Goal: Information Seeking & Learning: Understand process/instructions

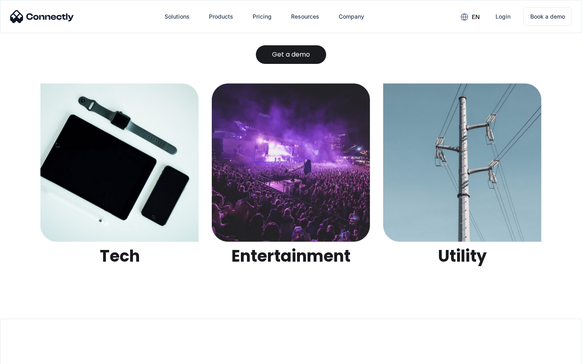
scroll to position [2549, 0]
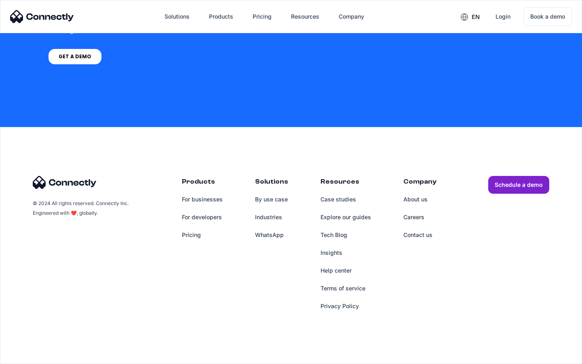
scroll to position [2003, 0]
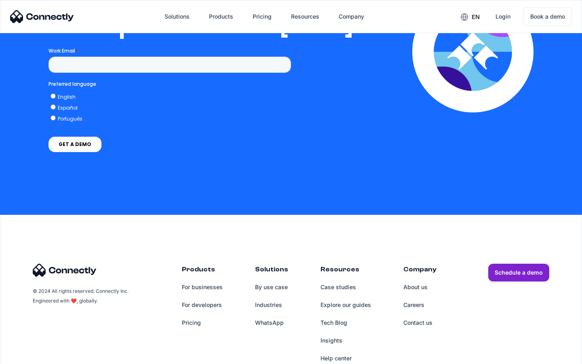
scroll to position [1651, 0]
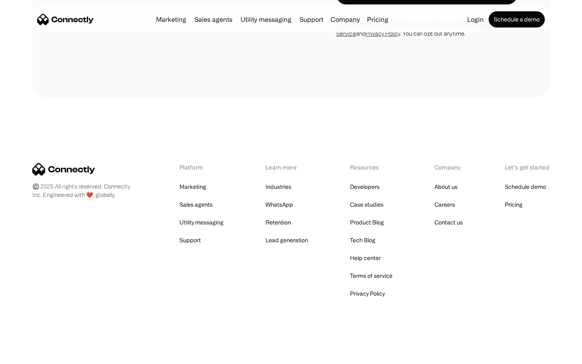
scroll to position [1366, 0]
